Goal: Navigation & Orientation: Find specific page/section

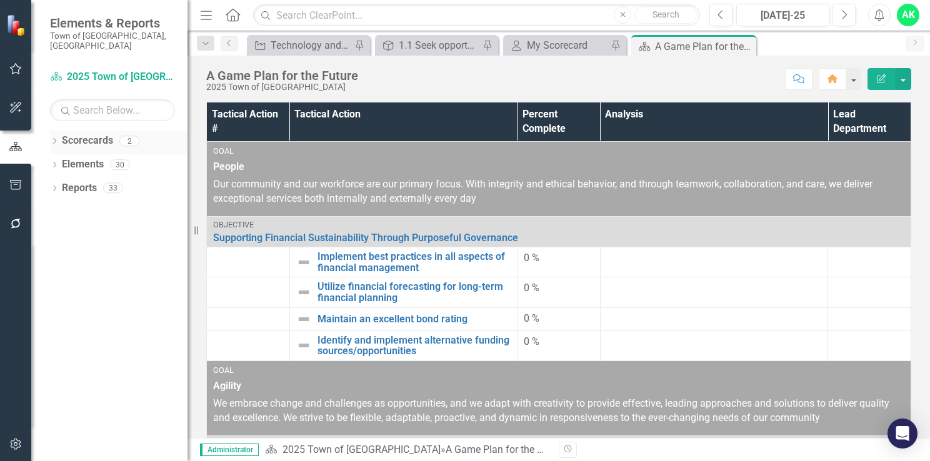
click at [55, 139] on icon "Dropdown" at bounding box center [54, 142] width 9 height 7
click at [90, 157] on link "2025 Town of [GEOGRAPHIC_DATA]" at bounding box center [128, 164] width 119 height 14
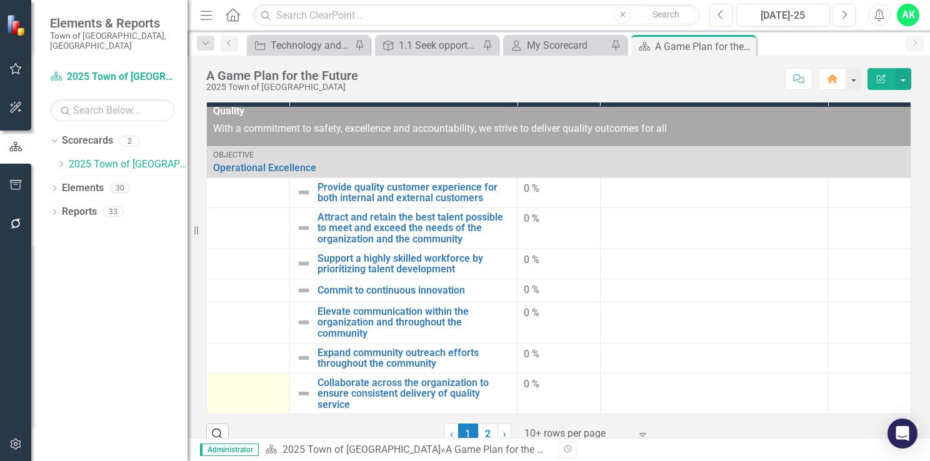
scroll to position [52, 0]
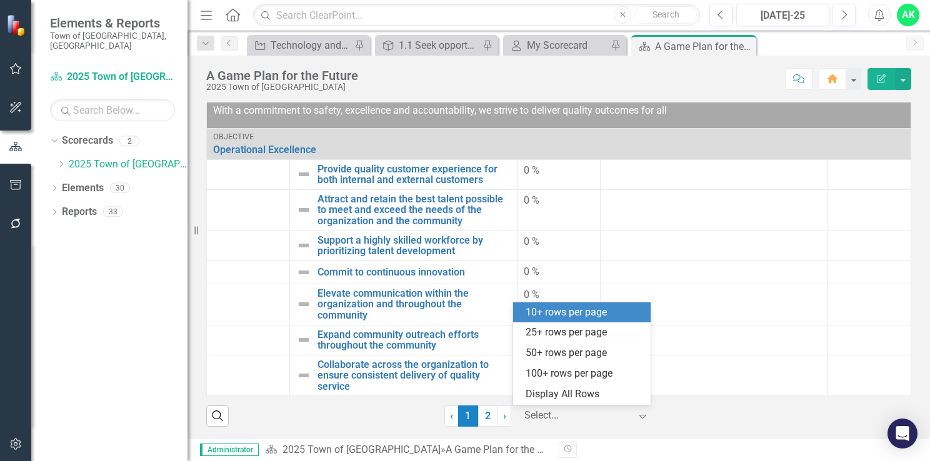
click at [636, 419] on icon "Expand" at bounding box center [642, 416] width 12 height 10
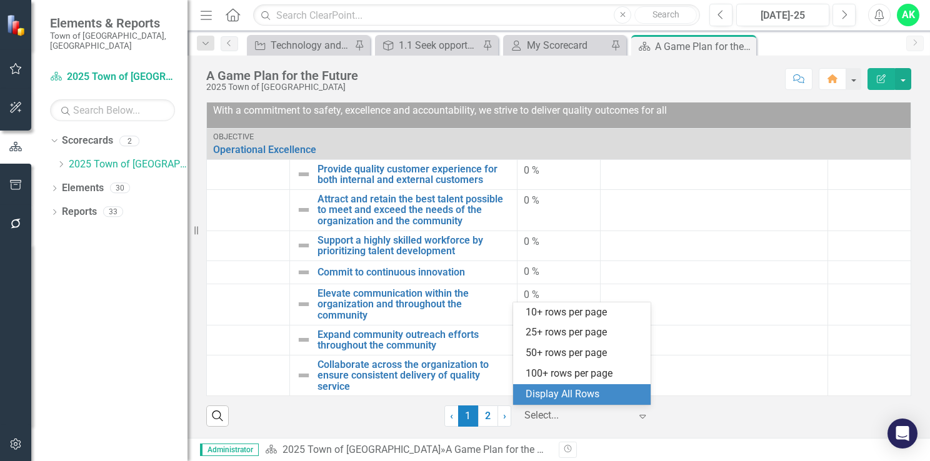
click at [595, 397] on div "Display All Rows" at bounding box center [583, 394] width 117 height 14
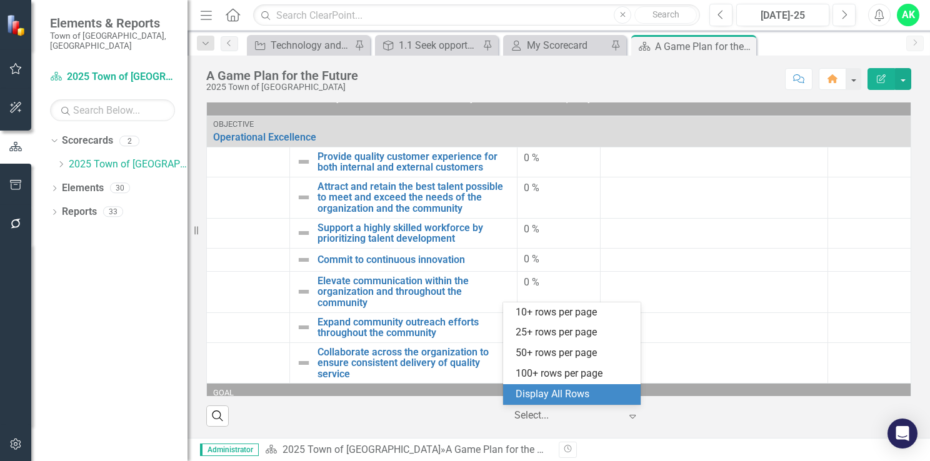
click at [555, 414] on div at bounding box center [567, 415] width 106 height 17
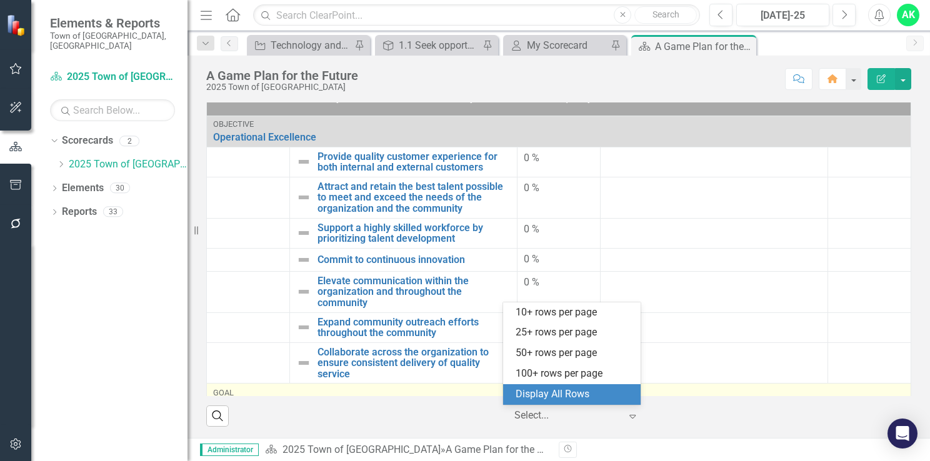
drag, startPoint x: 564, startPoint y: 394, endPoint x: 552, endPoint y: 395, distance: 11.3
click at [565, 394] on div "Display All Rows" at bounding box center [573, 394] width 117 height 14
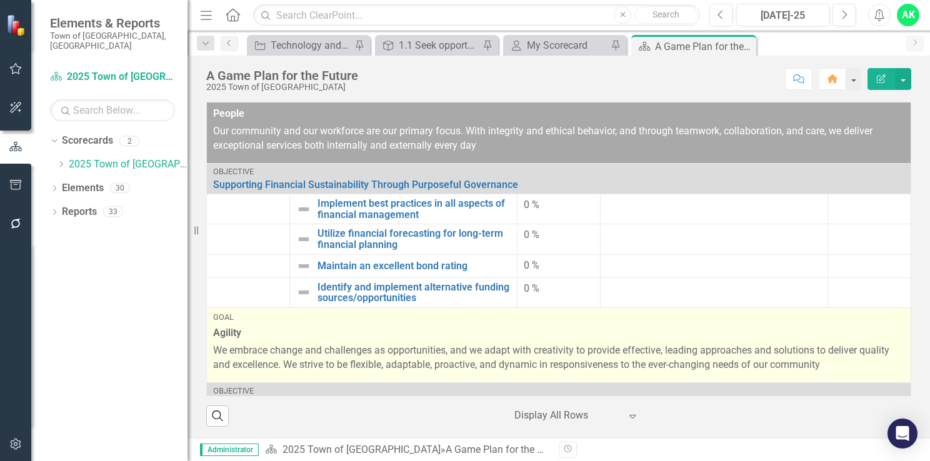
scroll to position [0, 0]
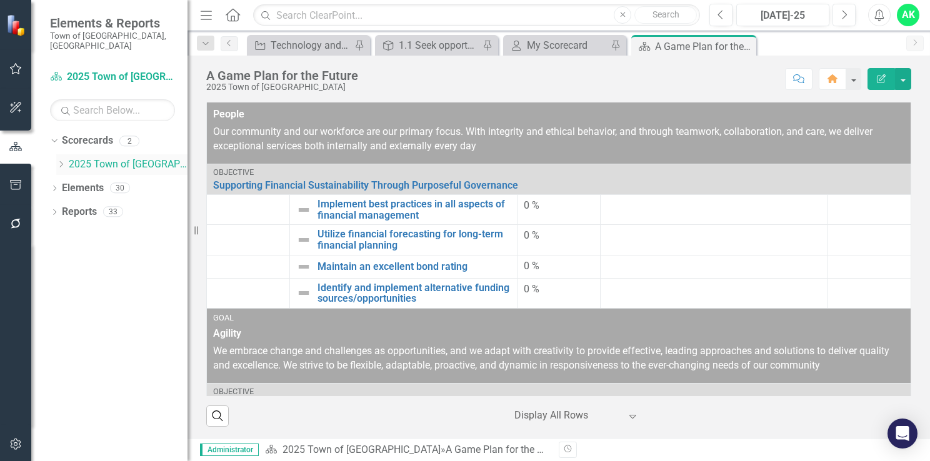
click at [60, 161] on icon "Dropdown" at bounding box center [60, 164] width 9 height 7
click at [102, 181] on link "Innovation and Technology Projects" at bounding box center [134, 188] width 106 height 14
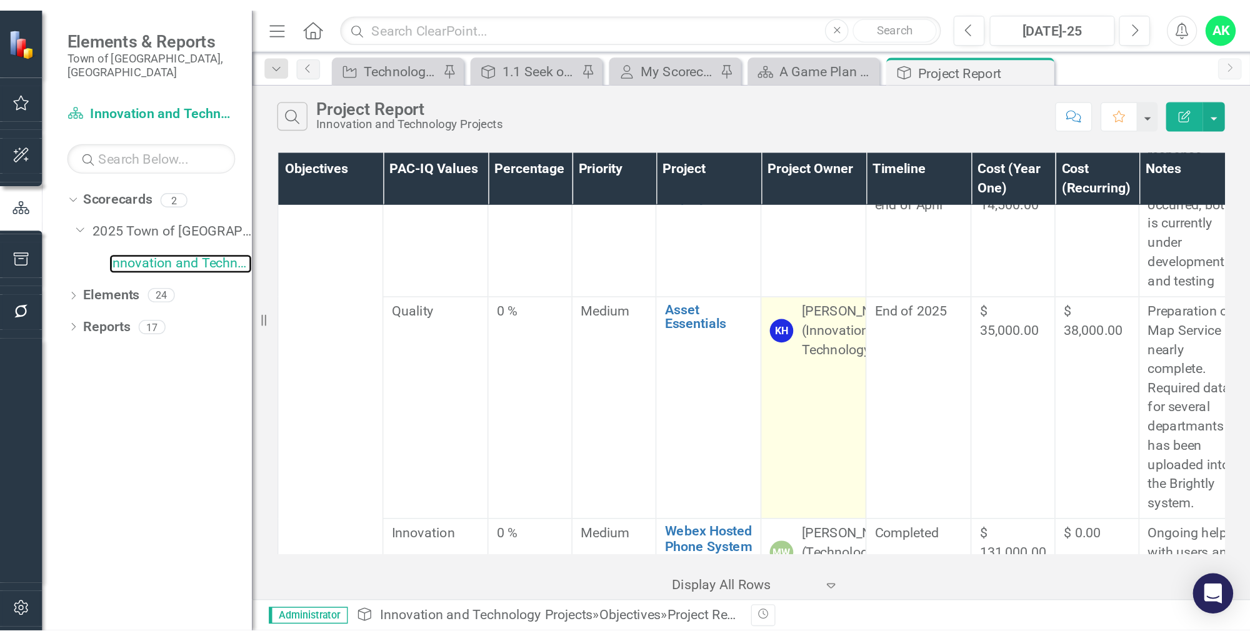
scroll to position [862, 0]
